Goal: Information Seeking & Learning: Learn about a topic

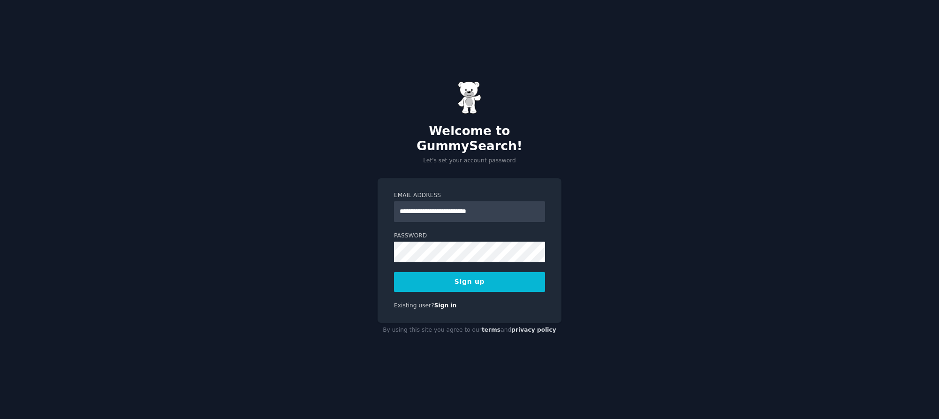
type input "**********"
click at [468, 277] on button "Sign up" at bounding box center [469, 282] width 151 height 20
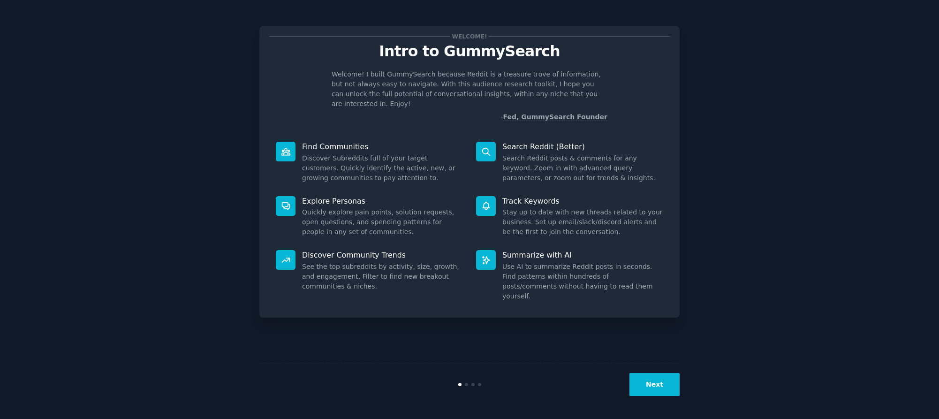
click at [659, 386] on button "Next" at bounding box center [655, 384] width 50 height 23
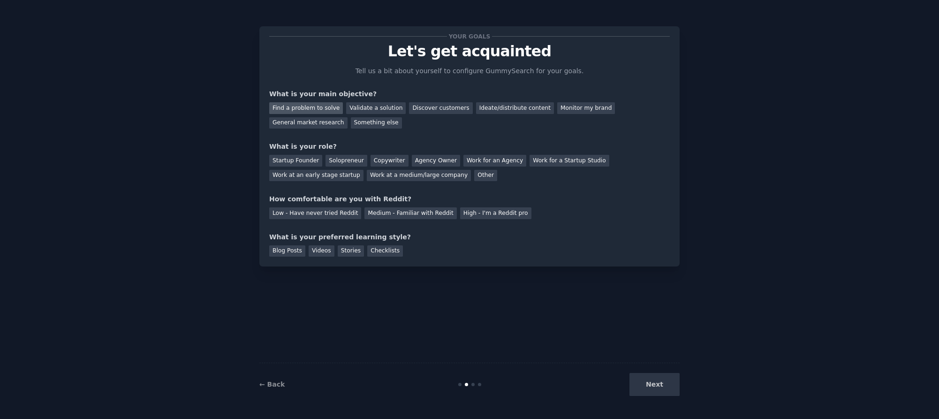
click at [319, 106] on div "Find a problem to solve" at bounding box center [306, 108] width 74 height 12
click at [380, 108] on div "Validate a solution" at bounding box center [376, 108] width 60 height 12
click at [310, 107] on div "Find a problem to solve" at bounding box center [306, 108] width 74 height 12
click at [424, 159] on div "Agency Owner" at bounding box center [436, 161] width 48 height 12
click at [387, 214] on div "Medium - Familiar with Reddit" at bounding box center [411, 213] width 92 height 12
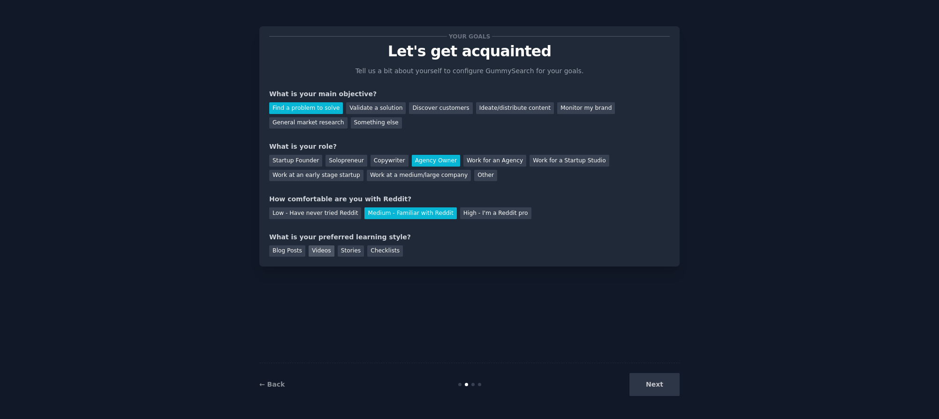
click at [315, 251] on div "Videos" at bounding box center [322, 251] width 26 height 12
click at [660, 385] on button "Next" at bounding box center [655, 384] width 50 height 23
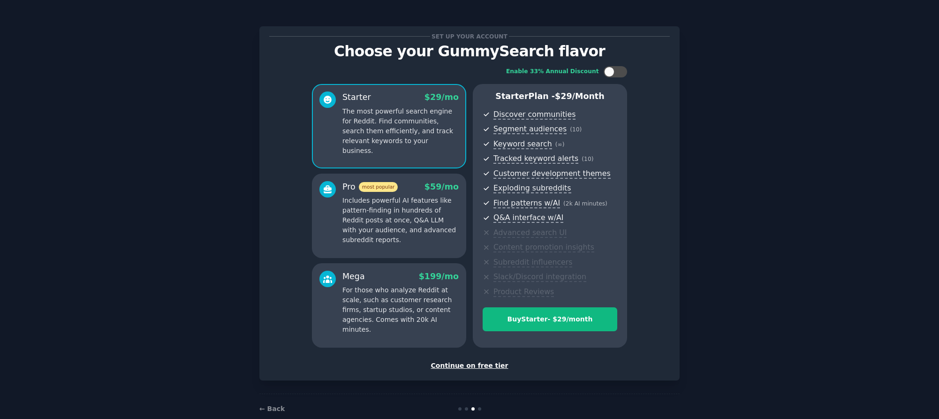
scroll to position [0, 0]
click at [486, 366] on div "Continue on free tier" at bounding box center [469, 365] width 401 height 10
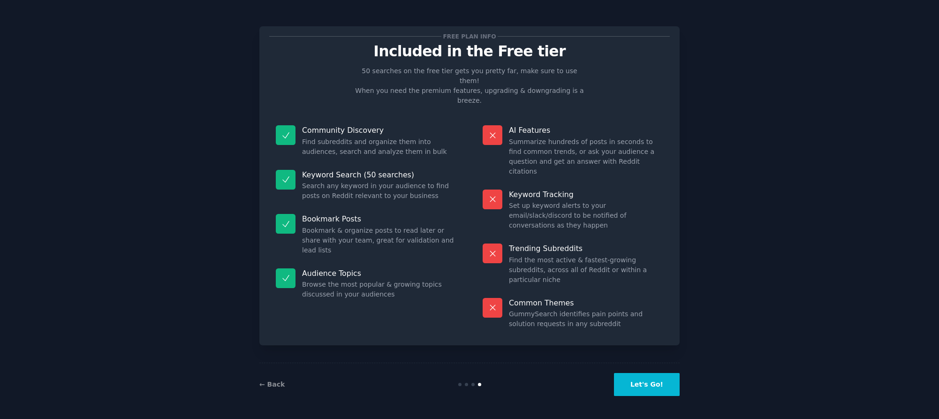
click at [651, 392] on button "Let's Go!" at bounding box center [647, 384] width 66 height 23
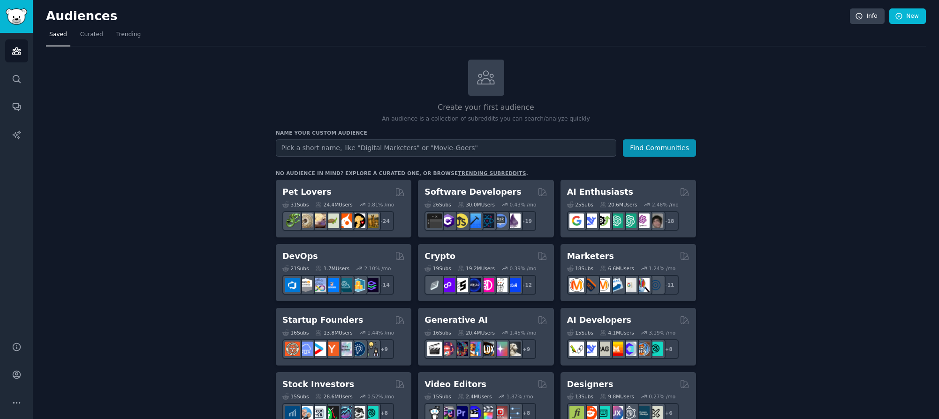
drag, startPoint x: 199, startPoint y: 123, endPoint x: 198, endPoint y: 133, distance: 10.3
click at [84, 38] on span "Curated" at bounding box center [91, 34] width 23 height 8
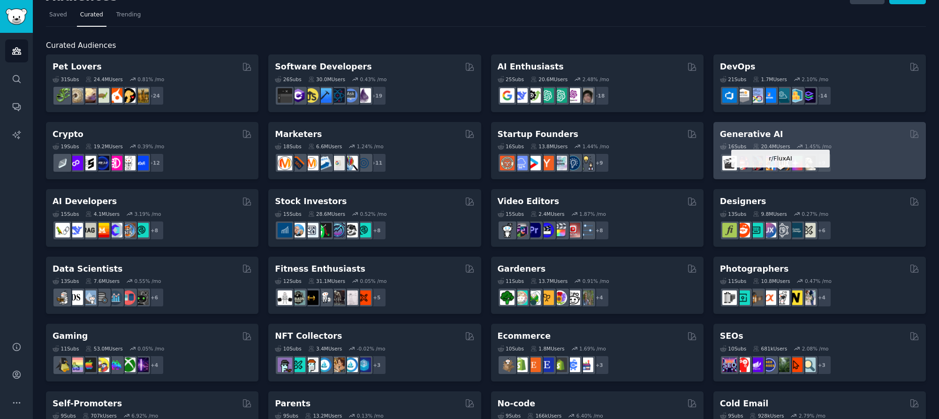
scroll to position [23, 0]
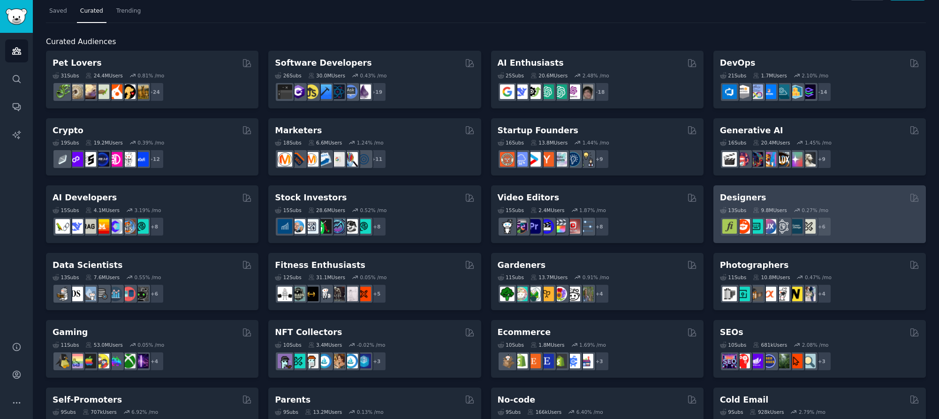
click at [766, 202] on div "Designers" at bounding box center [819, 198] width 199 height 12
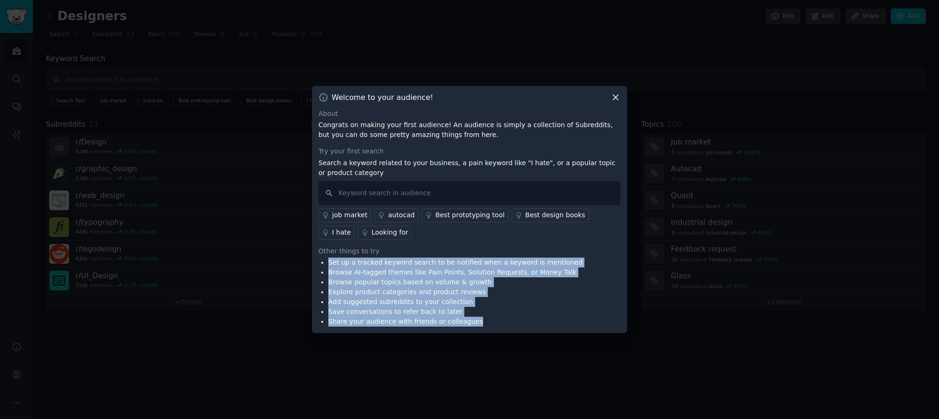
drag, startPoint x: 495, startPoint y: 325, endPoint x: 319, endPoint y: 263, distance: 187.0
click at [319, 263] on ul "Set up a tracked keyword search to be notified when a keyword is mentioned Brow…" at bounding box center [451, 292] width 264 height 69
click at [510, 303] on li "Add suggested subreddits to your collection" at bounding box center [455, 302] width 254 height 10
drag, startPoint x: 510, startPoint y: 327, endPoint x: 381, endPoint y: 265, distance: 143.3
click at [382, 265] on div "Welcome to your audience! About Congrats on making your first audience! An audi…" at bounding box center [469, 210] width 315 height 248
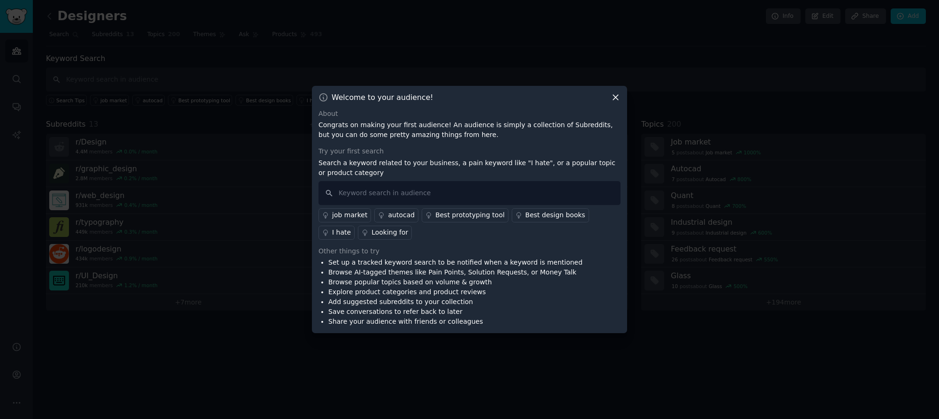
click at [386, 267] on li "Set up a tracked keyword search to be notified when a keyword is mentioned" at bounding box center [455, 263] width 254 height 10
click at [384, 189] on input "text" at bounding box center [470, 193] width 302 height 24
type input "frustrations"
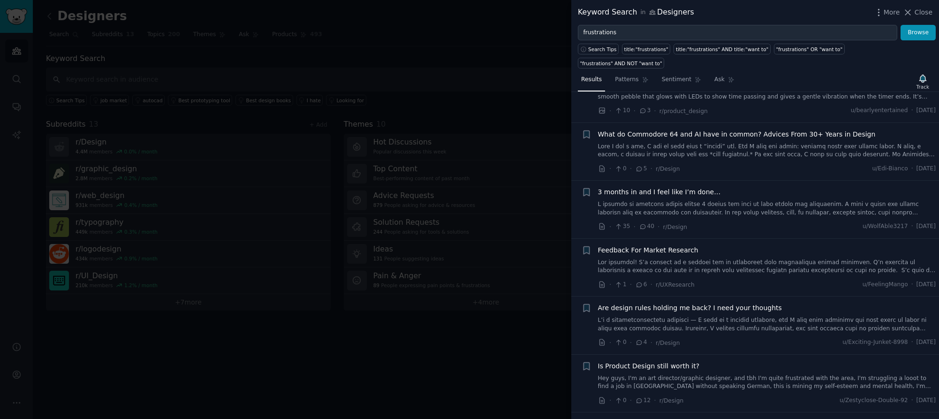
scroll to position [99, 0]
click at [663, 189] on span "3 months in and I feel like I’m done…" at bounding box center [659, 194] width 123 height 10
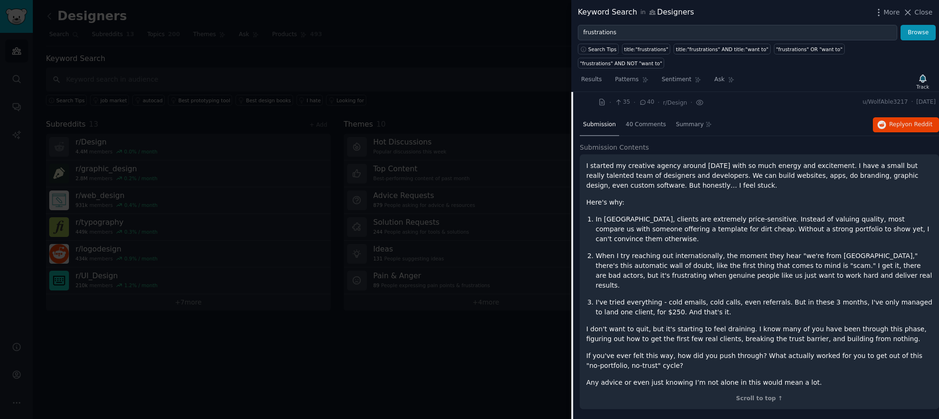
scroll to position [227, 0]
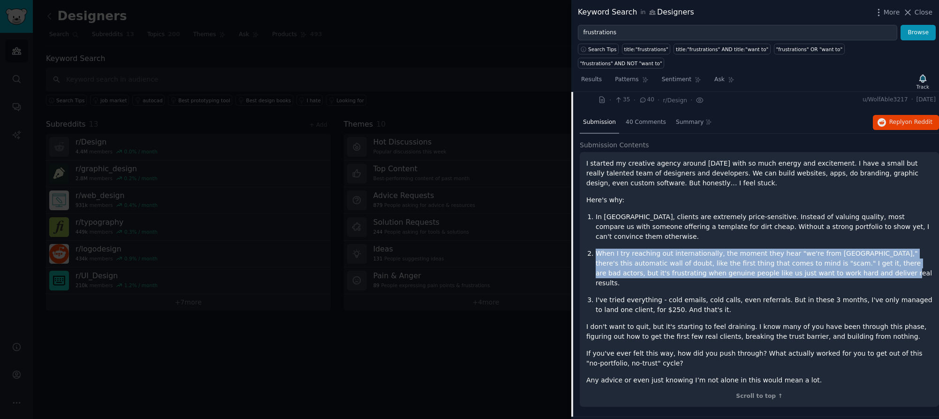
drag, startPoint x: 816, startPoint y: 253, endPoint x: 593, endPoint y: 224, distance: 225.6
click at [583, 223] on div "I started my creative agency around [DATE] with so much energy and excitement. …" at bounding box center [759, 279] width 359 height 255
click at [788, 249] on p "When I try reaching out internationally, the moment they hear "we're from [GEOG…" at bounding box center [764, 268] width 337 height 39
drag, startPoint x: 828, startPoint y: 249, endPoint x: 759, endPoint y: 236, distance: 70.8
click at [679, 249] on p "When I try reaching out internationally, the moment they hear "we're from [GEOG…" at bounding box center [764, 268] width 337 height 39
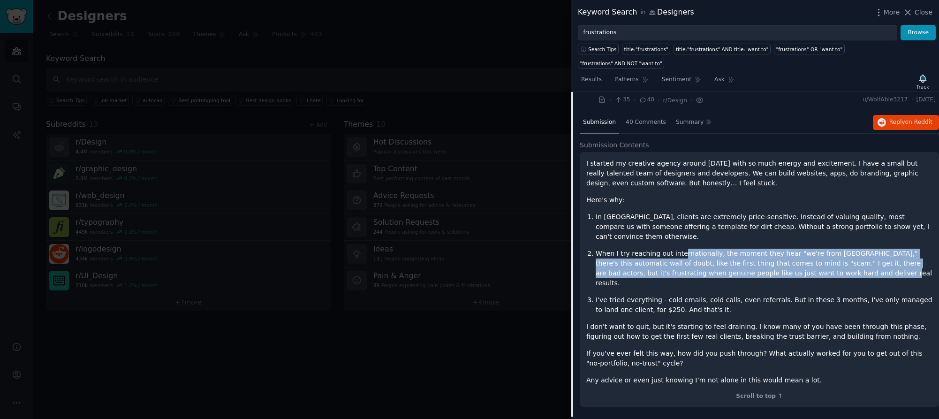
click at [774, 249] on p "When I try reaching out internationally, the moment they hear "we're from [GEOG…" at bounding box center [764, 268] width 337 height 39
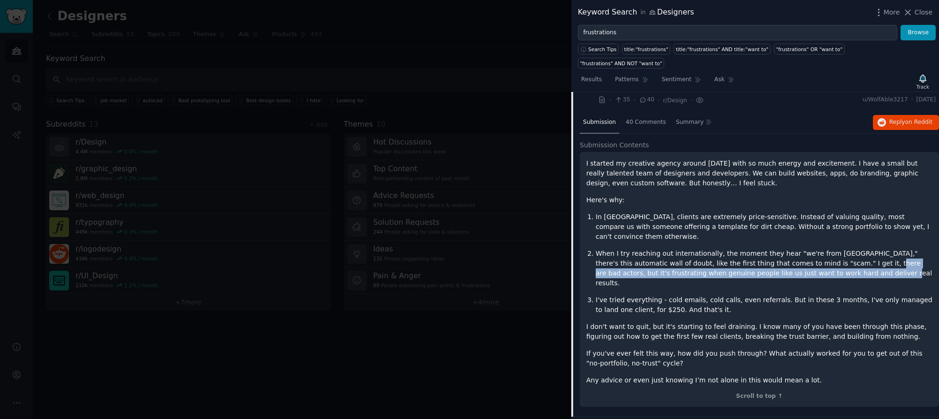
drag, startPoint x: 834, startPoint y: 252, endPoint x: 826, endPoint y: 239, distance: 15.5
click at [826, 249] on p "When I try reaching out internationally, the moment they hear "we're from [GEOG…" at bounding box center [764, 268] width 337 height 39
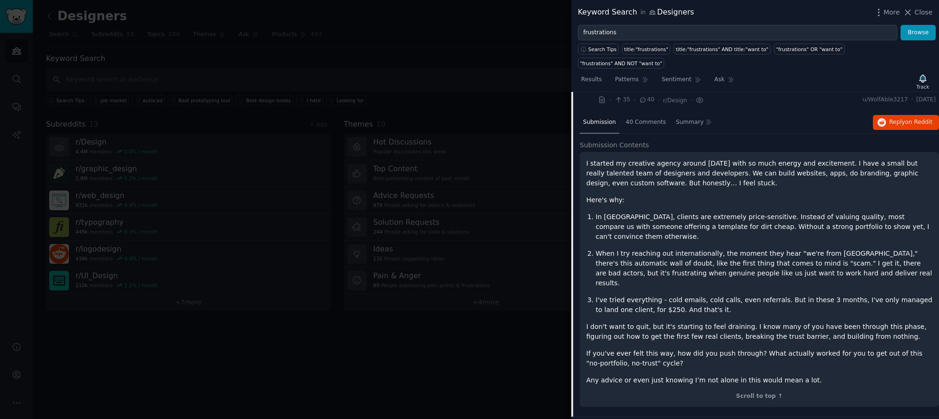
click at [847, 251] on p "When I try reaching out internationally, the moment they hear "we're from [GEOG…" at bounding box center [764, 268] width 337 height 39
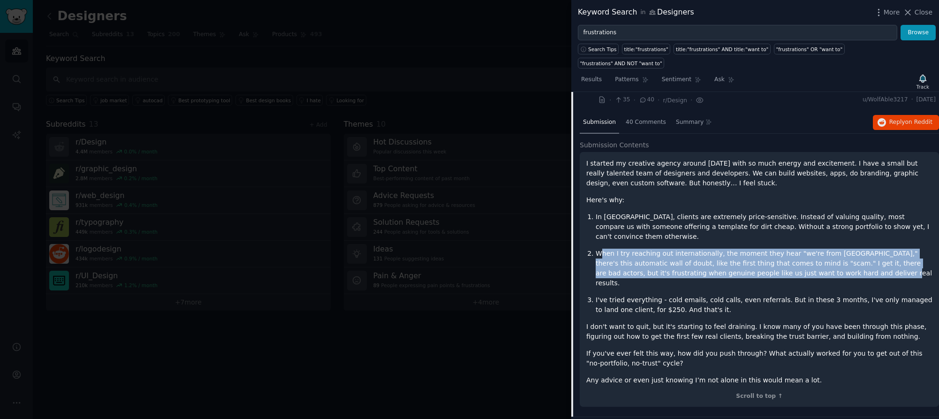
drag, startPoint x: 761, startPoint y: 251, endPoint x: 638, endPoint y: 229, distance: 125.4
click at [601, 249] on p "When I try reaching out internationally, the moment they hear "we're from [GEOG…" at bounding box center [764, 268] width 337 height 39
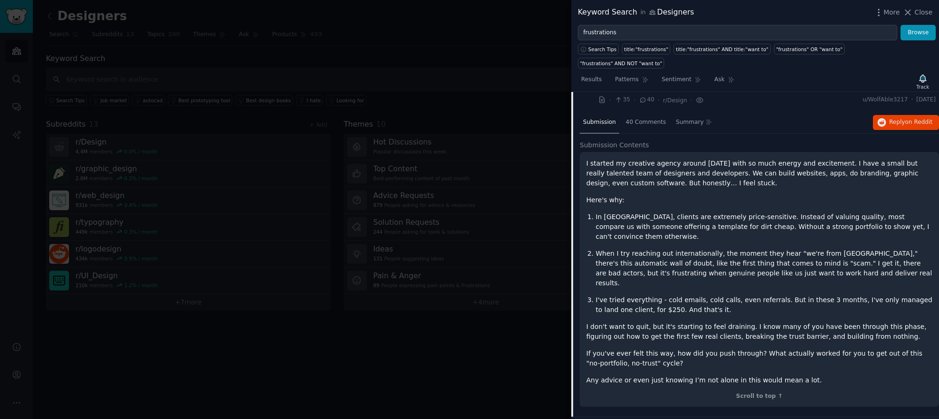
click at [850, 255] on ol "In [GEOGRAPHIC_DATA], clients are extremely price-sensitive. Instead of valuing…" at bounding box center [759, 263] width 346 height 103
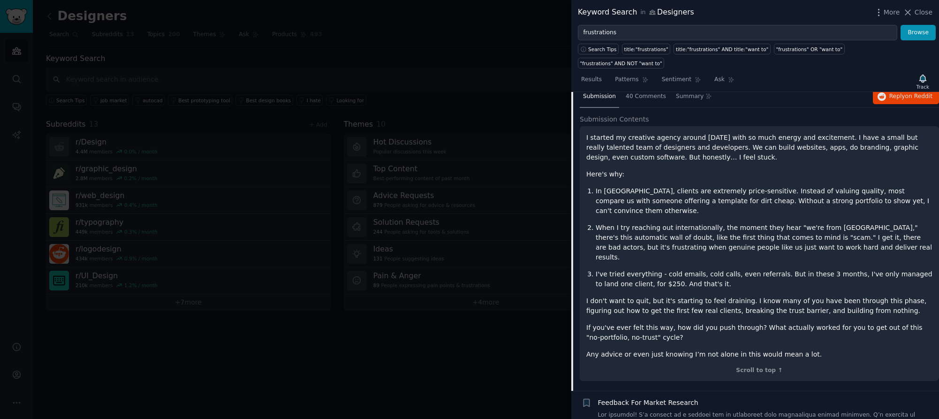
scroll to position [259, 0]
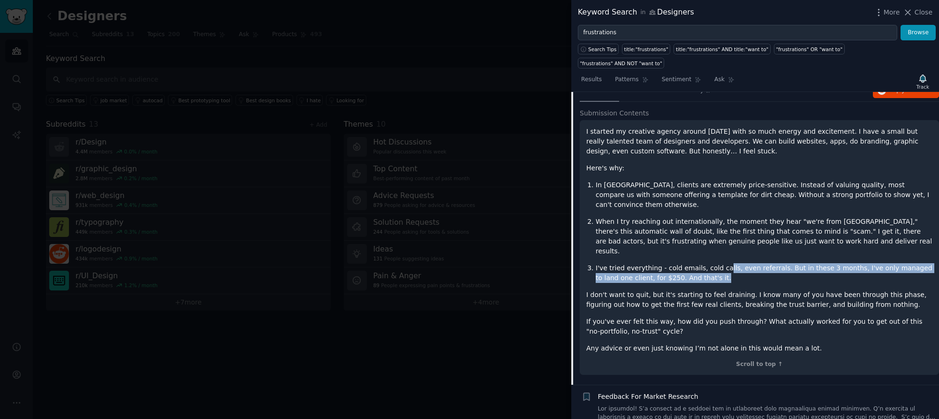
click at [723, 263] on p "I've tried everything - cold emails, cold calls, even referrals. But in these 3…" at bounding box center [764, 273] width 337 height 20
click at [761, 263] on p "I've tried everything - cold emails, cold calls, even referrals. But in these 3…" at bounding box center [764, 273] width 337 height 20
drag, startPoint x: 714, startPoint y: 250, endPoint x: 667, endPoint y: 243, distance: 47.5
click at [592, 237] on div "I started my creative agency around [DATE] with so much energy and excitement. …" at bounding box center [759, 240] width 346 height 227
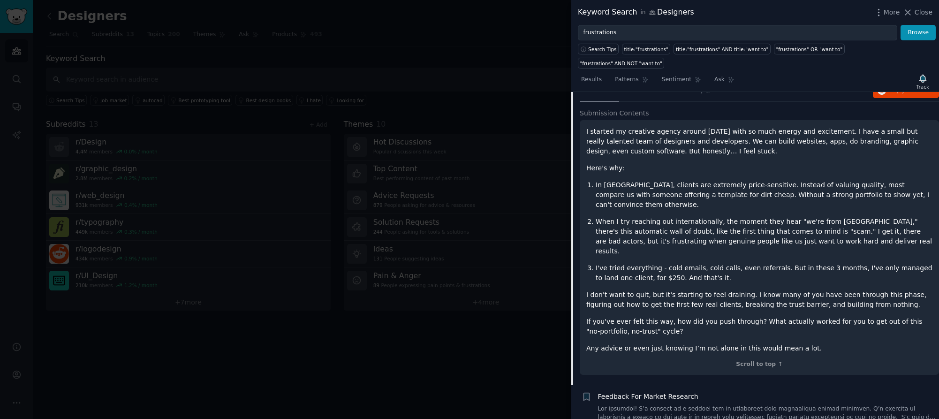
click at [741, 263] on p "I've tried everything - cold emails, cold calls, even referrals. But in these 3…" at bounding box center [764, 273] width 337 height 20
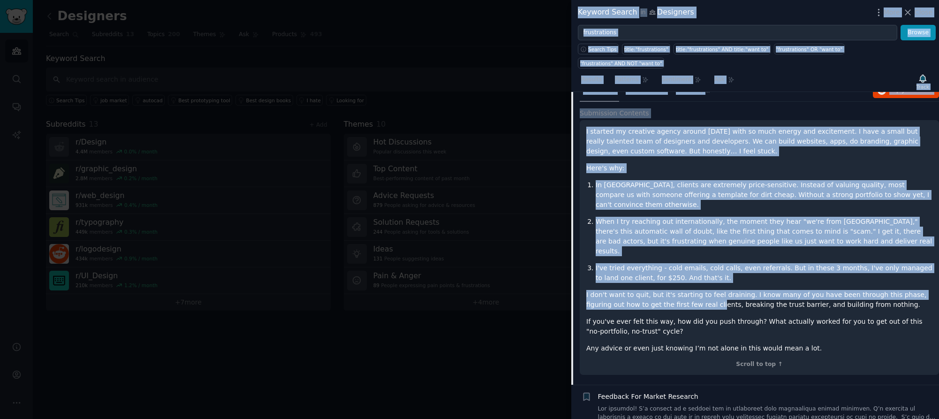
drag, startPoint x: 679, startPoint y: 274, endPoint x: 726, endPoint y: 263, distance: 47.8
click at [569, 253] on div "Keyword Search in Designers More Close frustrations Browse Search Tips title:"f…" at bounding box center [469, 209] width 939 height 419
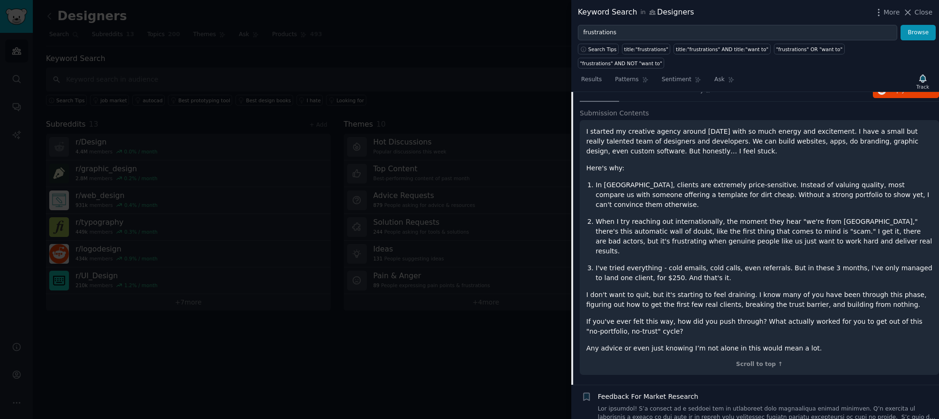
click at [769, 290] on p "I don't want to quit, but it's starting to feel draining. I know many of you ha…" at bounding box center [759, 300] width 346 height 20
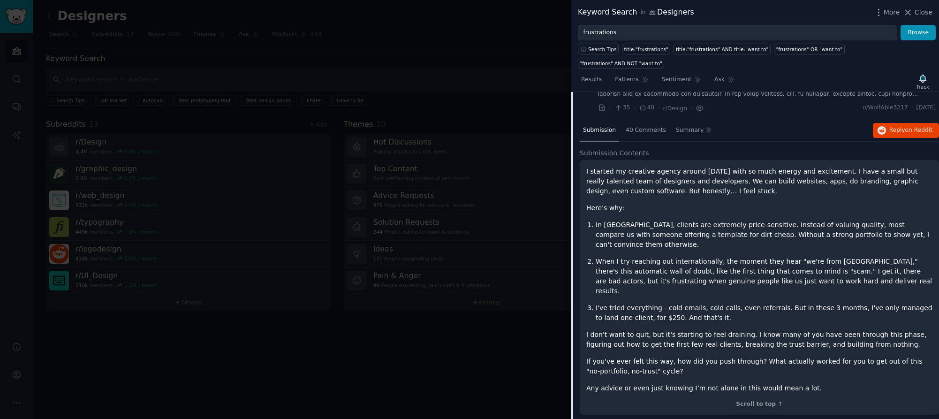
scroll to position [215, 0]
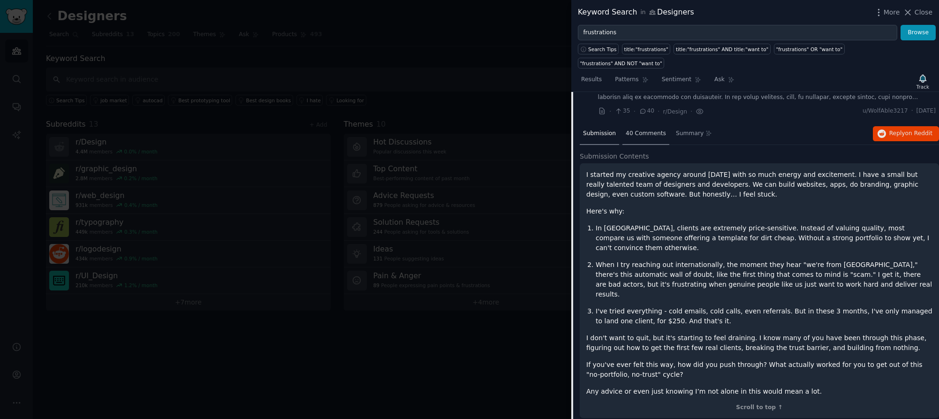
click at [643, 129] on span "40 Comments" at bounding box center [646, 133] width 40 height 8
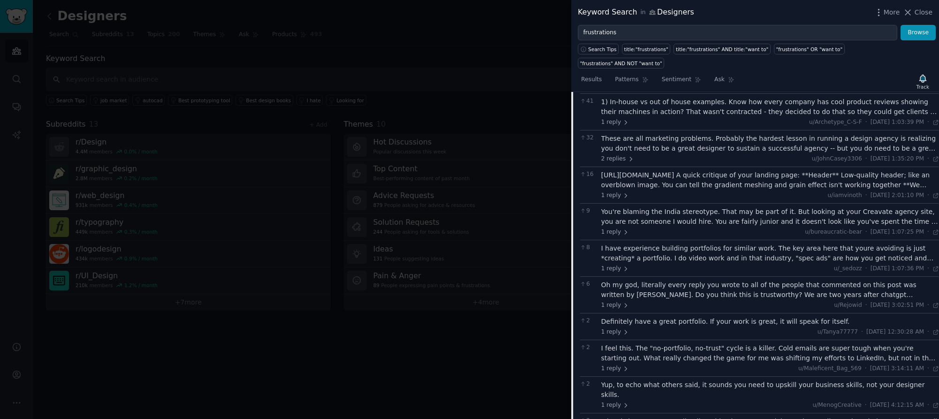
scroll to position [322, 0]
click at [418, 91] on div at bounding box center [469, 209] width 939 height 419
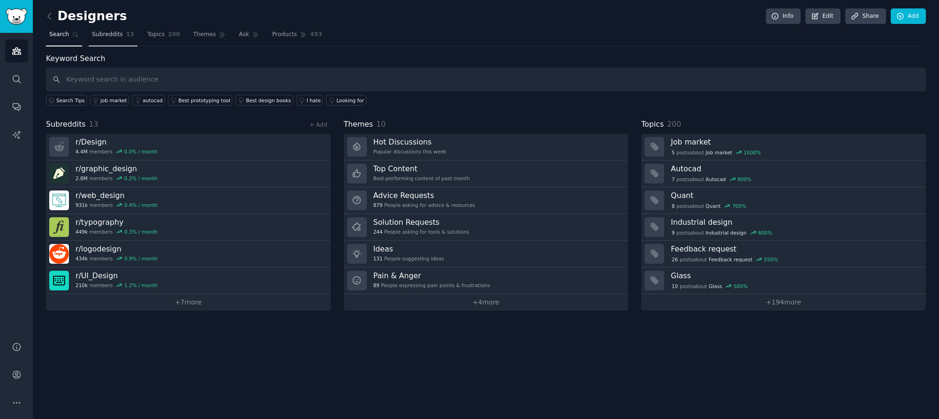
click at [112, 35] on span "Subreddits" at bounding box center [107, 34] width 31 height 8
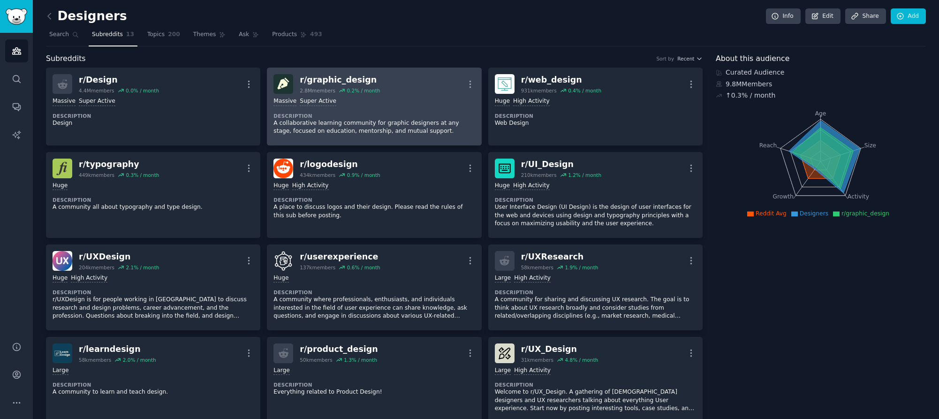
click at [338, 92] on div "2.8M members 0.2 % / month" at bounding box center [340, 90] width 80 height 7
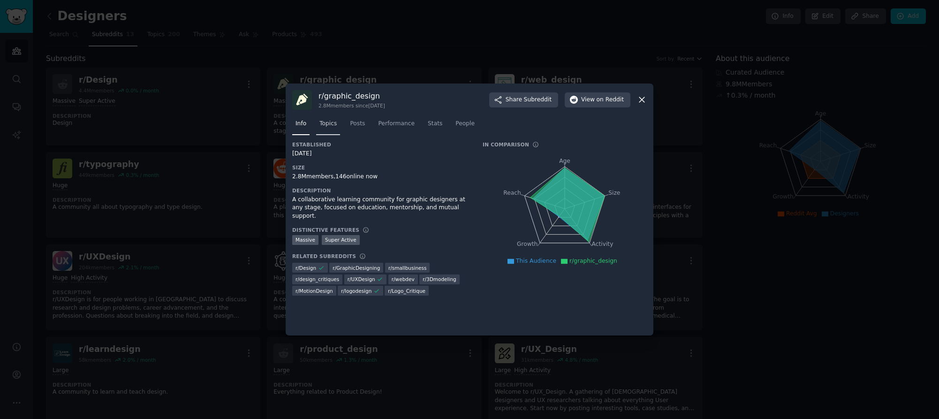
click at [323, 126] on span "Topics" at bounding box center [327, 124] width 17 height 8
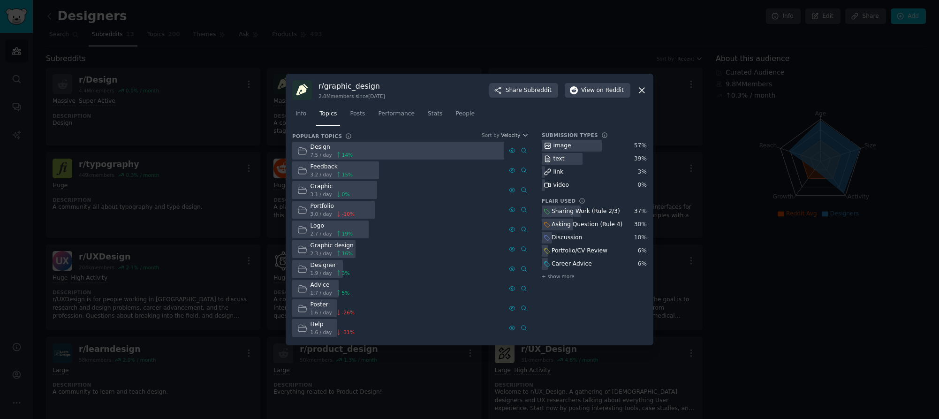
click at [322, 148] on div "Design" at bounding box center [332, 147] width 43 height 8
click at [413, 153] on div at bounding box center [398, 151] width 212 height 18
click at [362, 115] on span "Posts" at bounding box center [357, 114] width 15 height 8
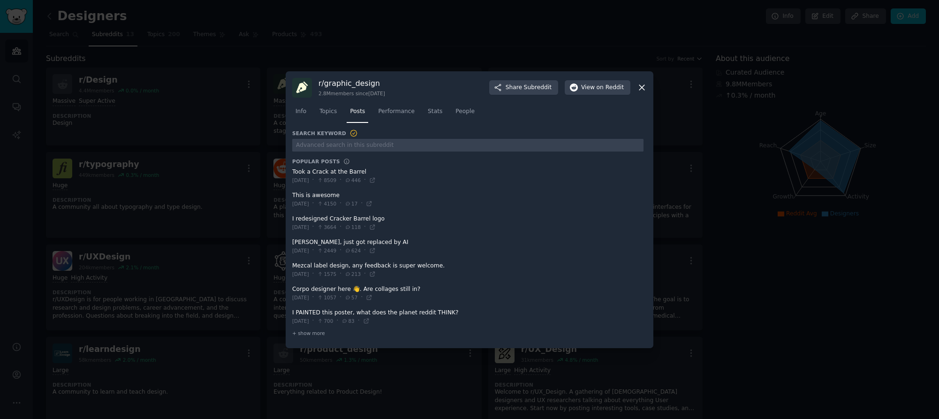
click at [349, 173] on span at bounding box center [467, 176] width 351 height 23
click at [301, 176] on div "[DATE] · 8509 · 446 ·" at bounding box center [334, 180] width 84 height 8
click at [304, 173] on span at bounding box center [467, 176] width 351 height 23
click at [361, 174] on span at bounding box center [467, 176] width 351 height 23
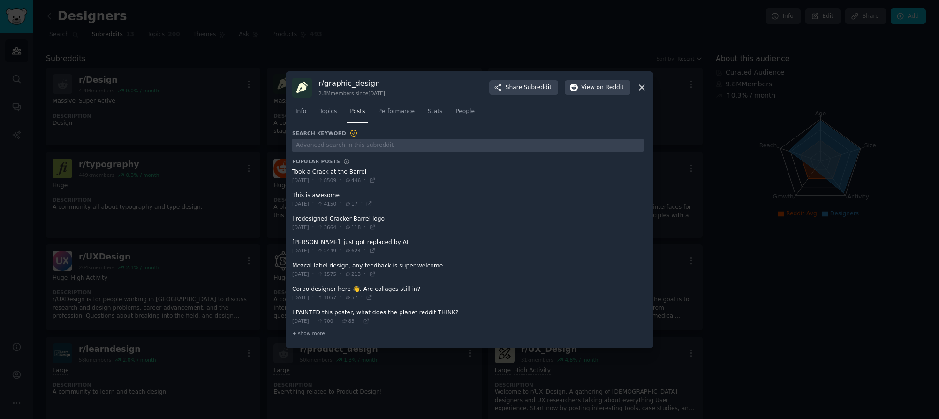
click at [361, 174] on span at bounding box center [467, 176] width 351 height 23
click at [323, 195] on span at bounding box center [467, 199] width 351 height 23
click at [452, 190] on span at bounding box center [467, 199] width 351 height 23
drag, startPoint x: 499, startPoint y: 228, endPoint x: 426, endPoint y: 237, distance: 73.3
click at [498, 228] on span at bounding box center [467, 223] width 351 height 23
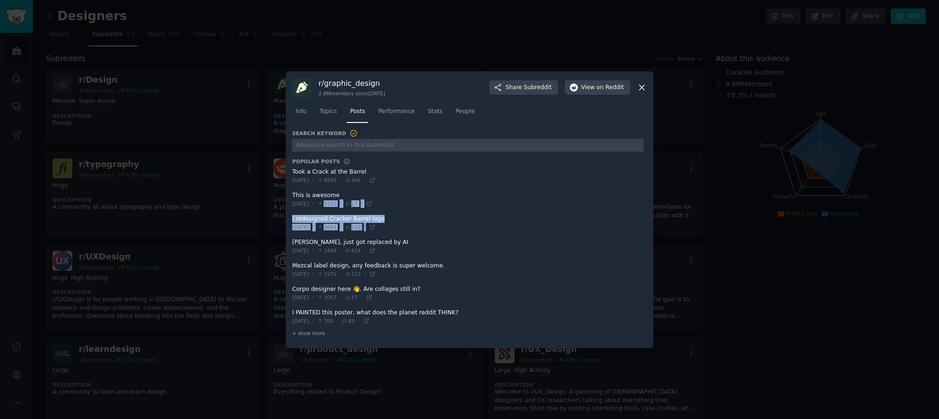
drag, startPoint x: 340, startPoint y: 235, endPoint x: 338, endPoint y: 200, distance: 34.8
click at [338, 198] on ul "Took a Crack at the Barrel [DATE] · 8509 · 446 · This is awesome [DATE] · 4150 …" at bounding box center [467, 247] width 351 height 164
drag, startPoint x: 338, startPoint y: 200, endPoint x: 401, endPoint y: 240, distance: 74.4
click at [336, 201] on span "4150" at bounding box center [326, 203] width 19 height 7
drag, startPoint x: 443, startPoint y: 259, endPoint x: 452, endPoint y: 262, distance: 10.1
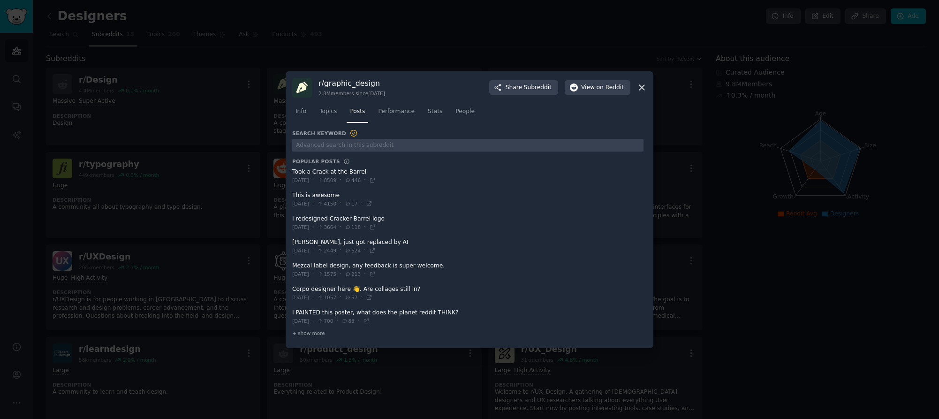
click at [444, 259] on span at bounding box center [467, 270] width 351 height 23
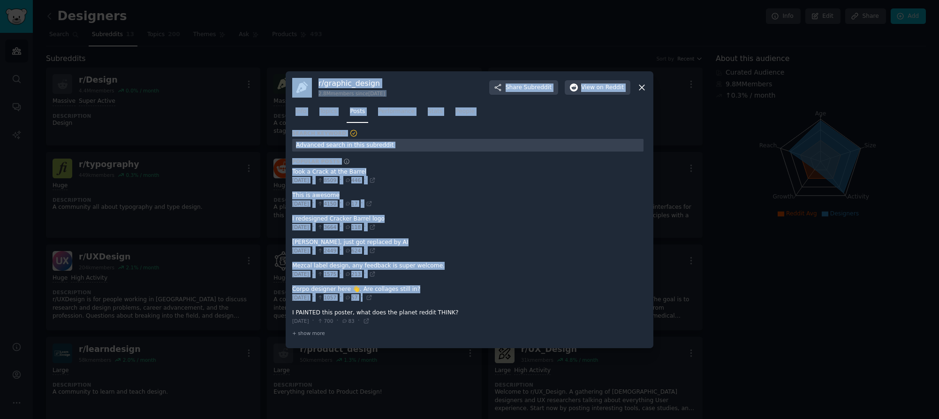
drag, startPoint x: 274, startPoint y: 234, endPoint x: 263, endPoint y: 222, distance: 16.3
click at [261, 222] on div "​ r/ graphic_design 2.8M members since [DATE] Share Subreddit View on Reddit In…" at bounding box center [469, 209] width 933 height 419
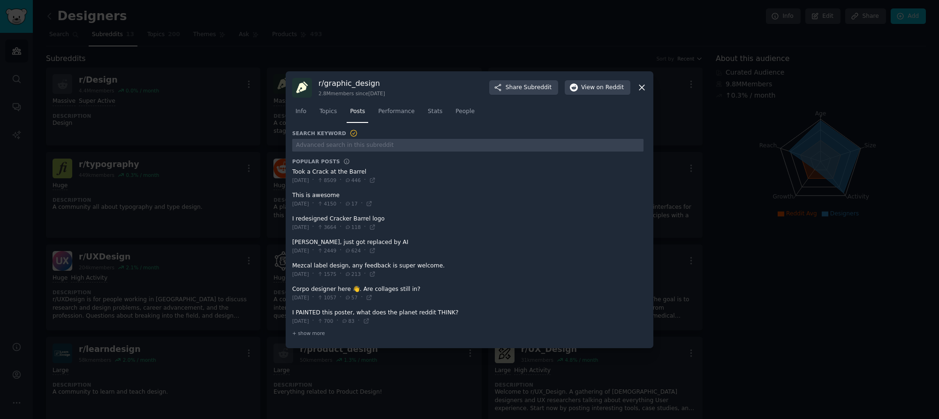
drag, startPoint x: 434, startPoint y: 223, endPoint x: 426, endPoint y: 205, distance: 19.8
click at [433, 224] on span at bounding box center [467, 223] width 351 height 23
click at [327, 242] on span at bounding box center [467, 246] width 351 height 23
drag, startPoint x: 327, startPoint y: 242, endPoint x: 344, endPoint y: 300, distance: 60.3
click at [327, 242] on span at bounding box center [467, 246] width 351 height 23
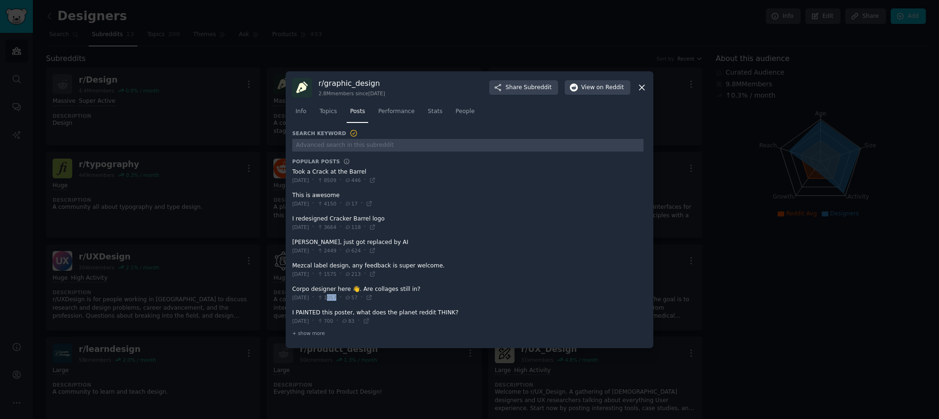
drag, startPoint x: 344, startPoint y: 301, endPoint x: 345, endPoint y: 296, distance: 5.3
click at [343, 297] on div "[DATE] · 1057 · 57 ·" at bounding box center [332, 297] width 80 height 8
drag, startPoint x: 383, startPoint y: 294, endPoint x: 388, endPoint y: 295, distance: 4.8
click at [452, 310] on span at bounding box center [467, 316] width 351 height 23
click at [396, 109] on span "Performance" at bounding box center [396, 111] width 37 height 8
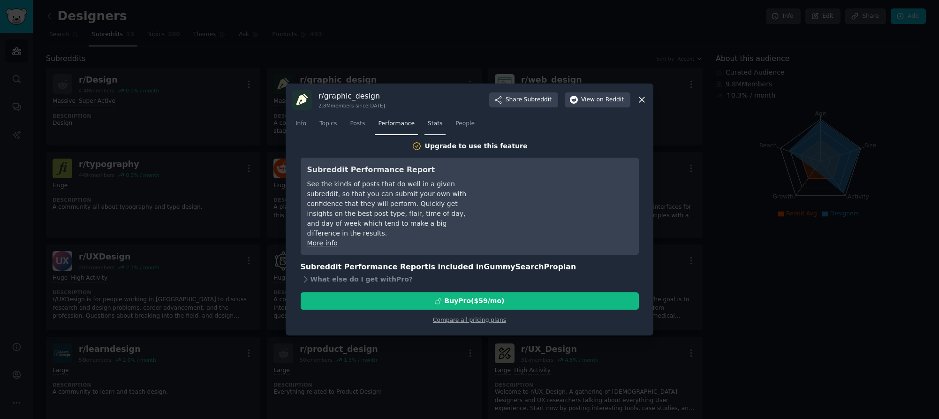
click at [442, 127] on link "Stats" at bounding box center [435, 125] width 21 height 19
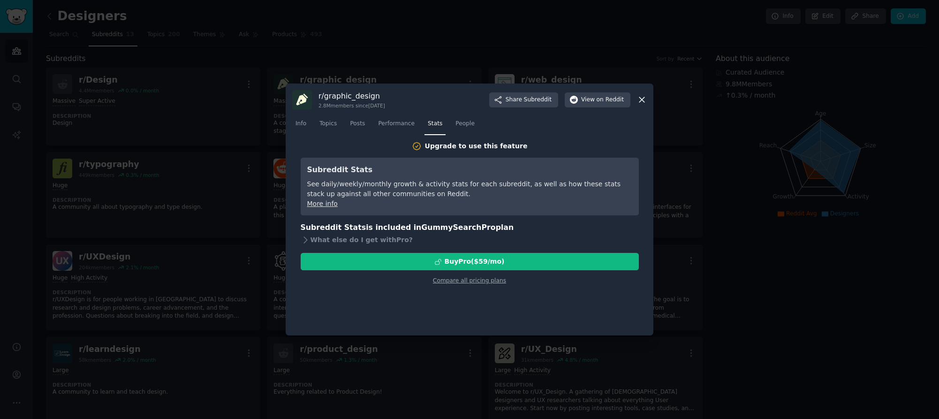
click at [641, 98] on icon at bounding box center [642, 100] width 10 height 10
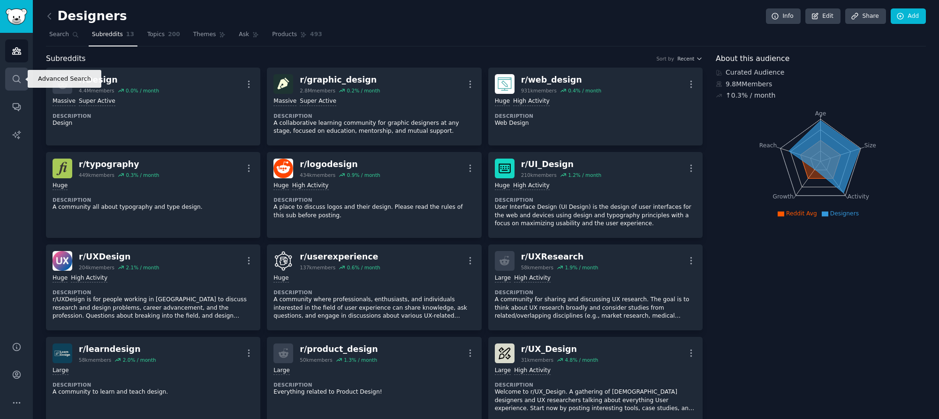
click at [13, 81] on icon "Sidebar" at bounding box center [17, 79] width 10 height 10
